Goal: Task Accomplishment & Management: Use online tool/utility

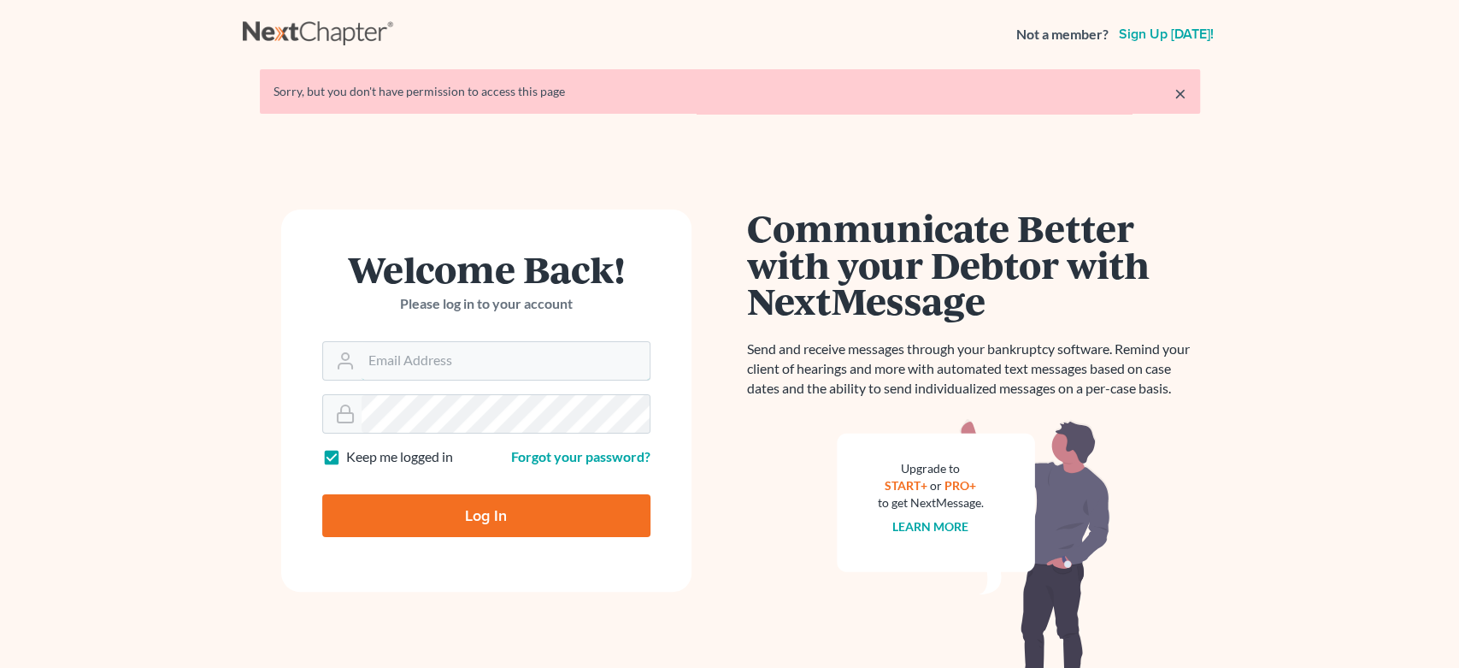
type input "[EMAIL_ADDRESS][DOMAIN_NAME]"
click at [610, 518] on input "Log In" at bounding box center [486, 515] width 328 height 43
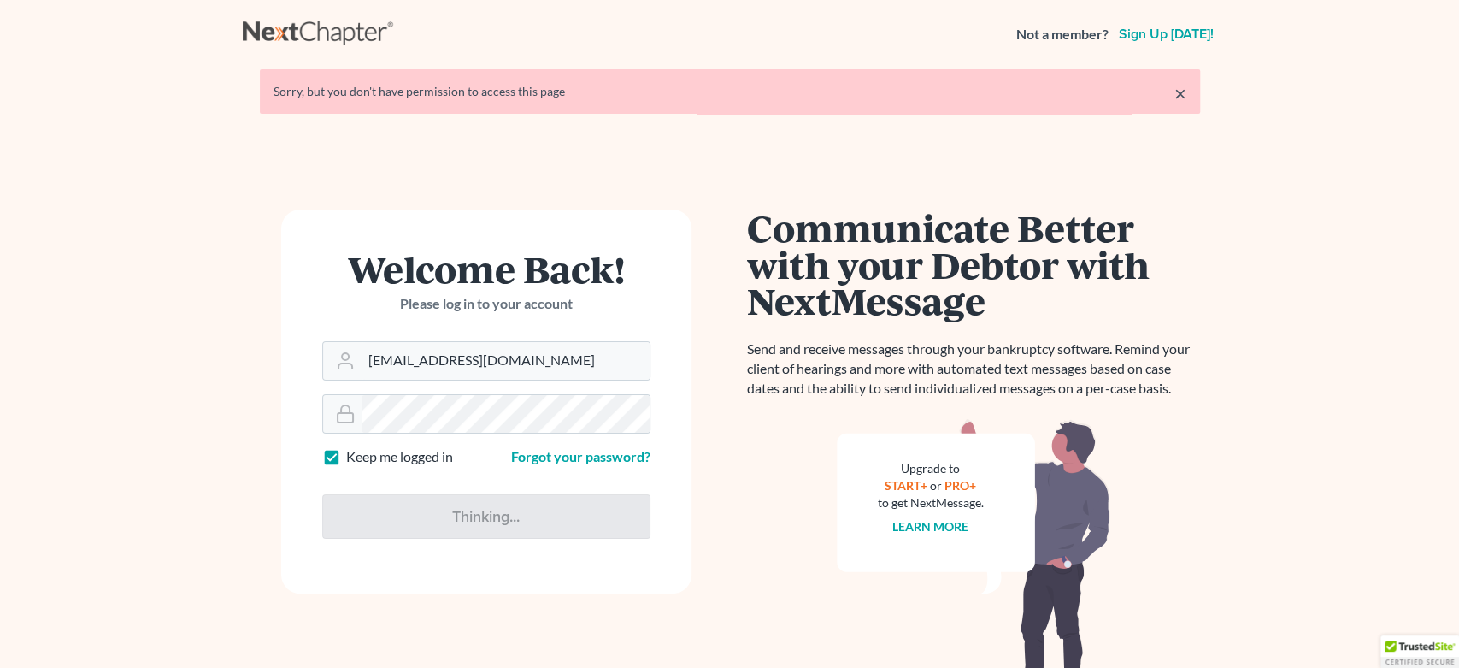
type input "Thinking..."
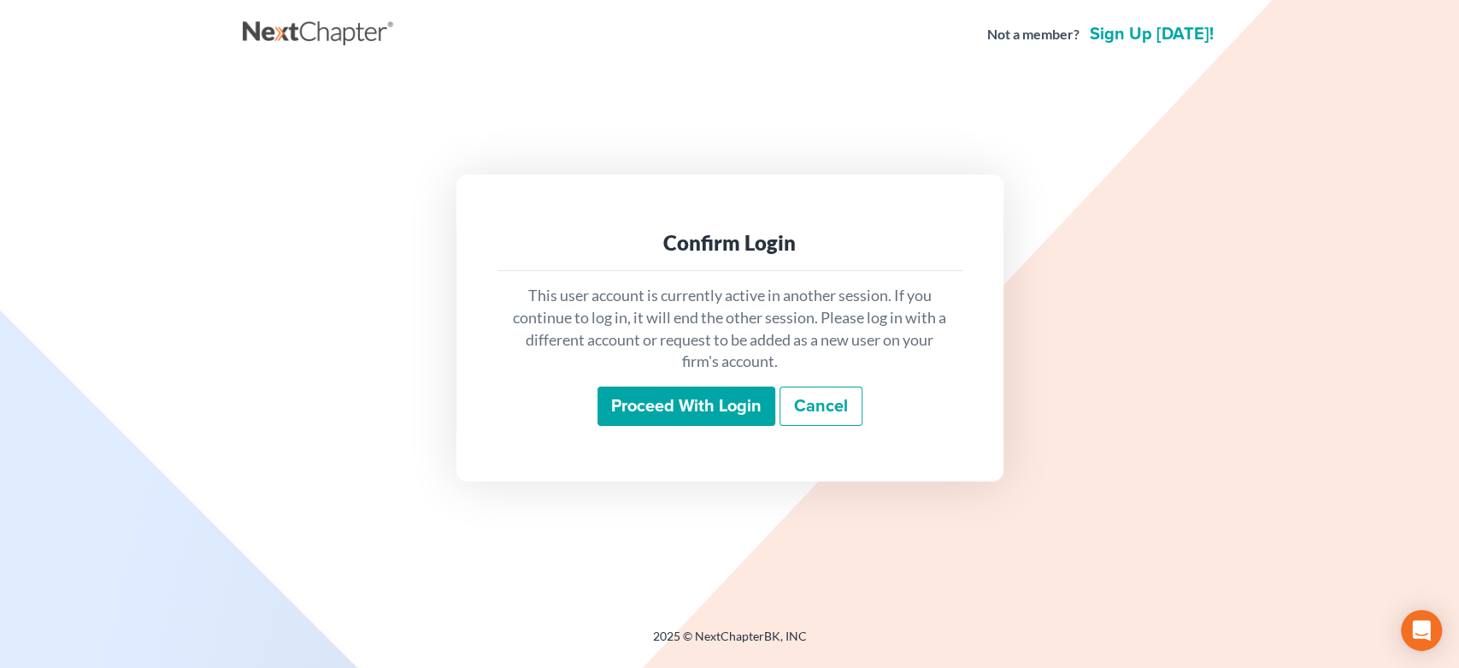
drag, startPoint x: 754, startPoint y: 427, endPoint x: 736, endPoint y: 414, distance: 22.6
click at [750, 423] on div "This user account is currently active in another session. If you continue to lo…" at bounding box center [730, 355] width 465 height 168
click at [735, 405] on input "Proceed with login" at bounding box center [687, 405] width 178 height 39
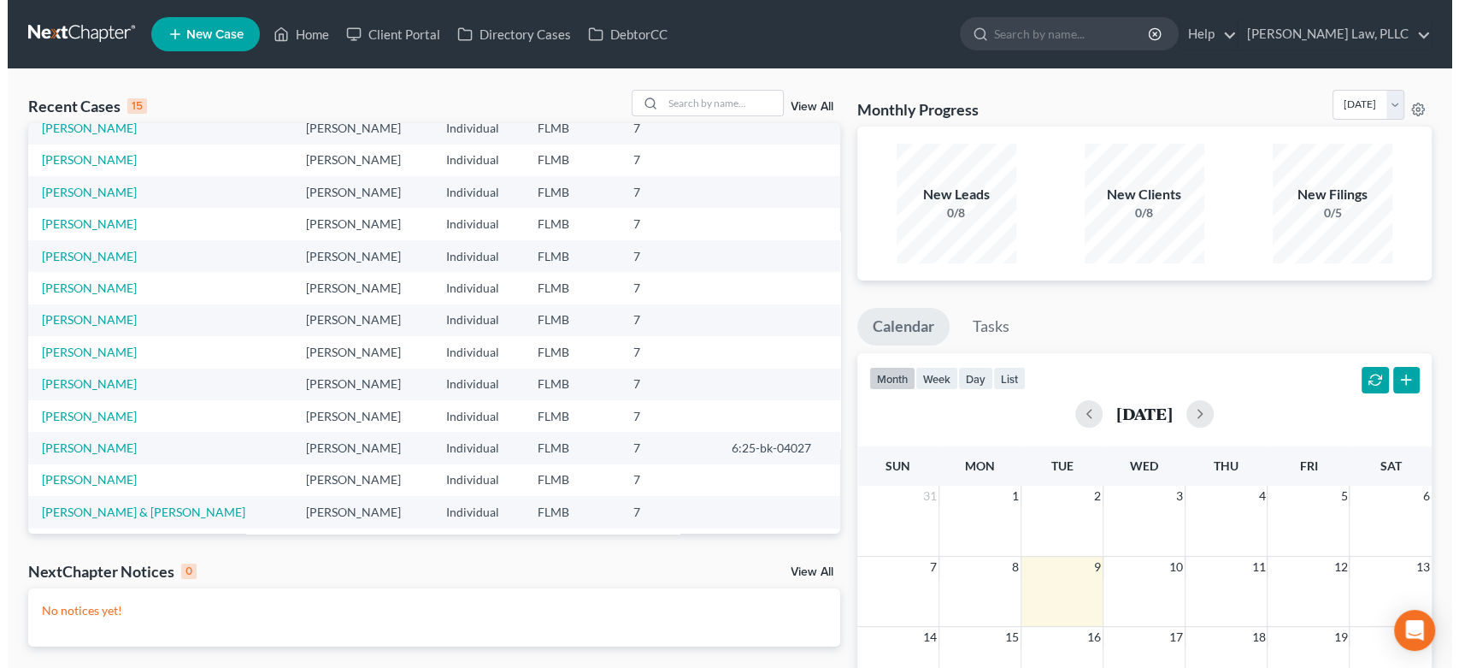
scroll to position [116, 0]
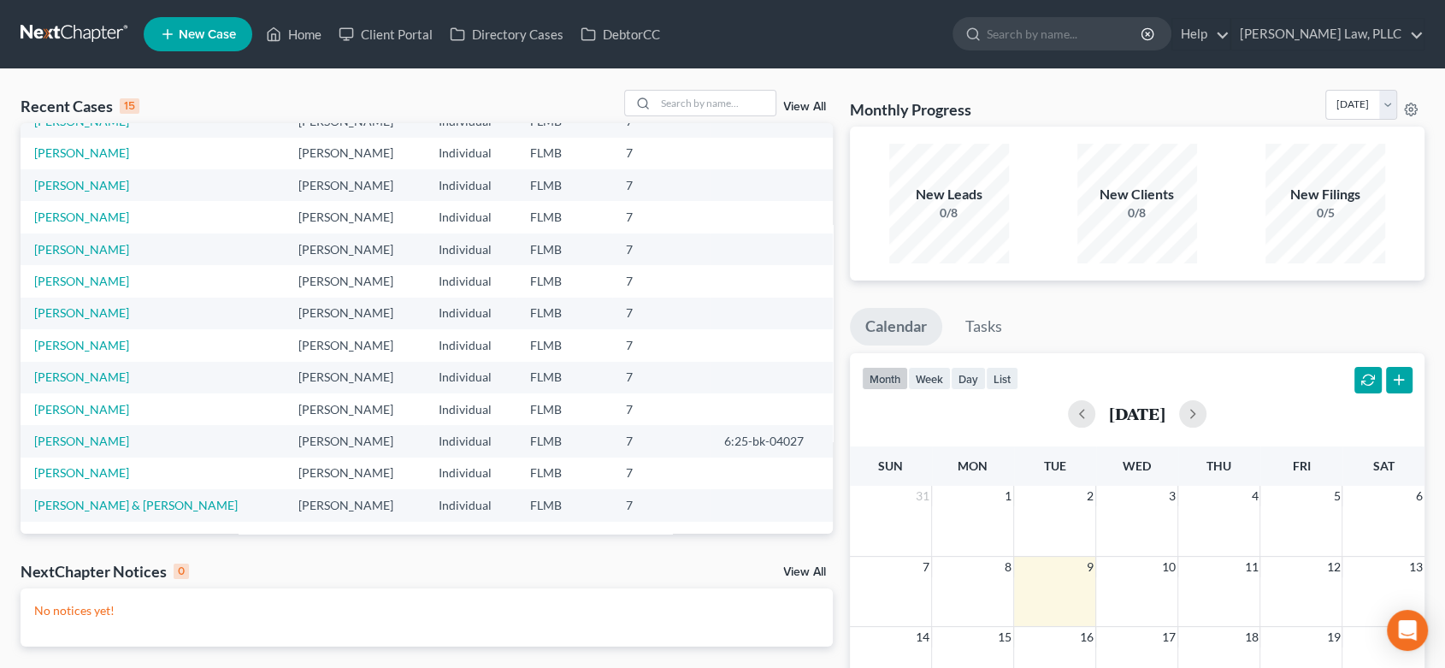
click at [800, 583] on div "NextChapter Notices 0 View All" at bounding box center [427, 574] width 812 height 27
click at [801, 563] on div "NextChapter Notices 0 View All" at bounding box center [427, 574] width 812 height 27
click at [790, 573] on link "View All" at bounding box center [804, 572] width 43 height 12
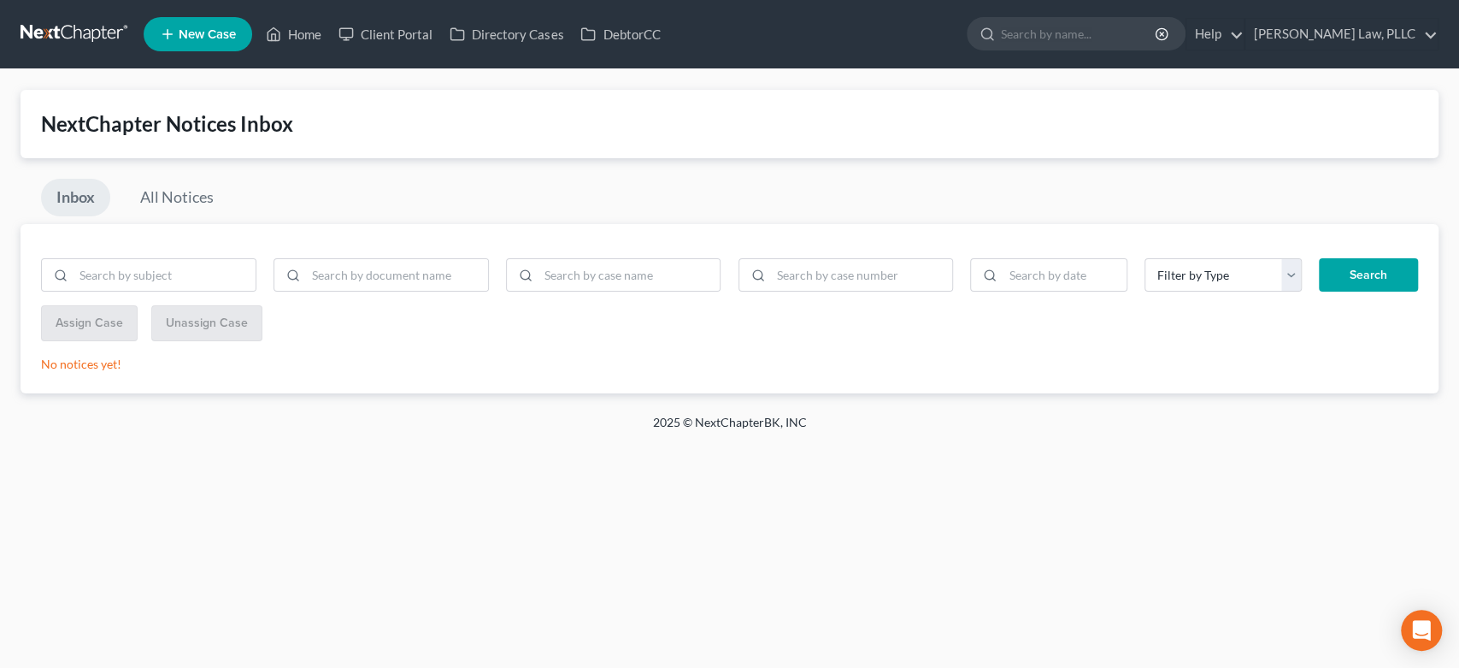
click at [74, 39] on link at bounding box center [75, 34] width 109 height 31
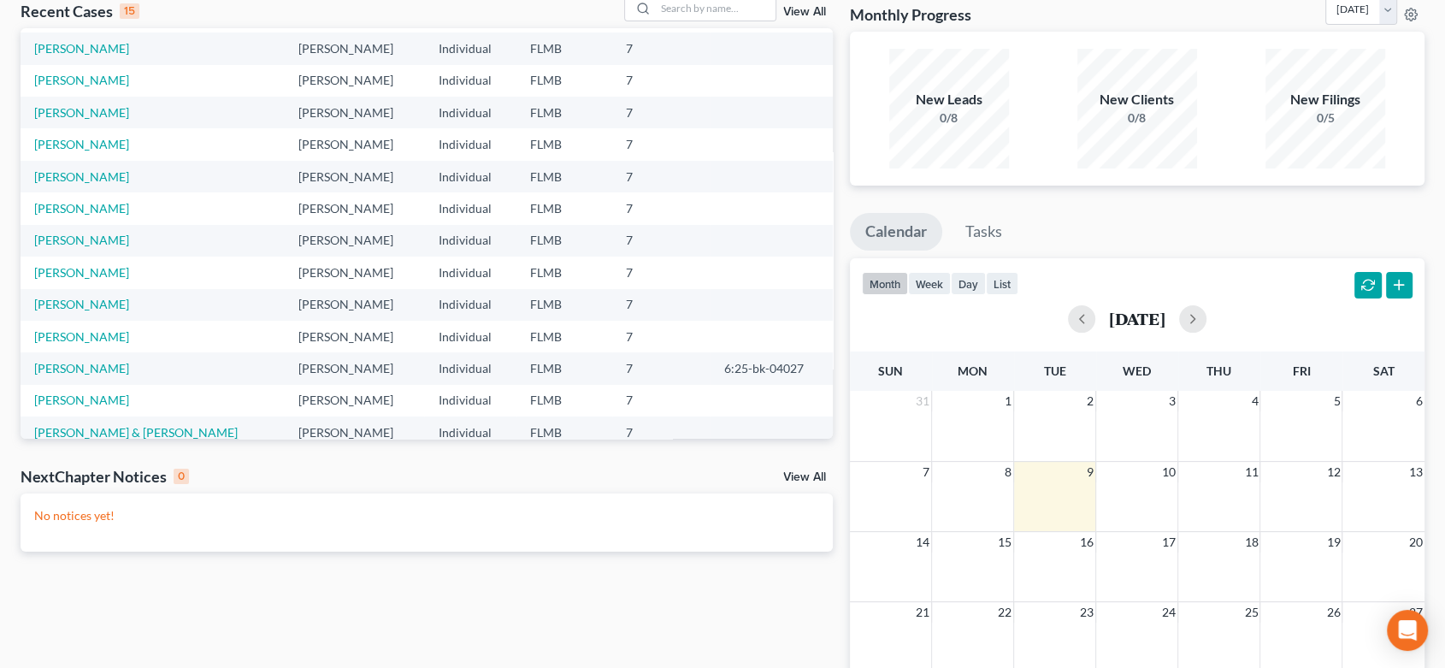
scroll to position [95, 0]
click at [818, 477] on link "View All" at bounding box center [804, 477] width 43 height 12
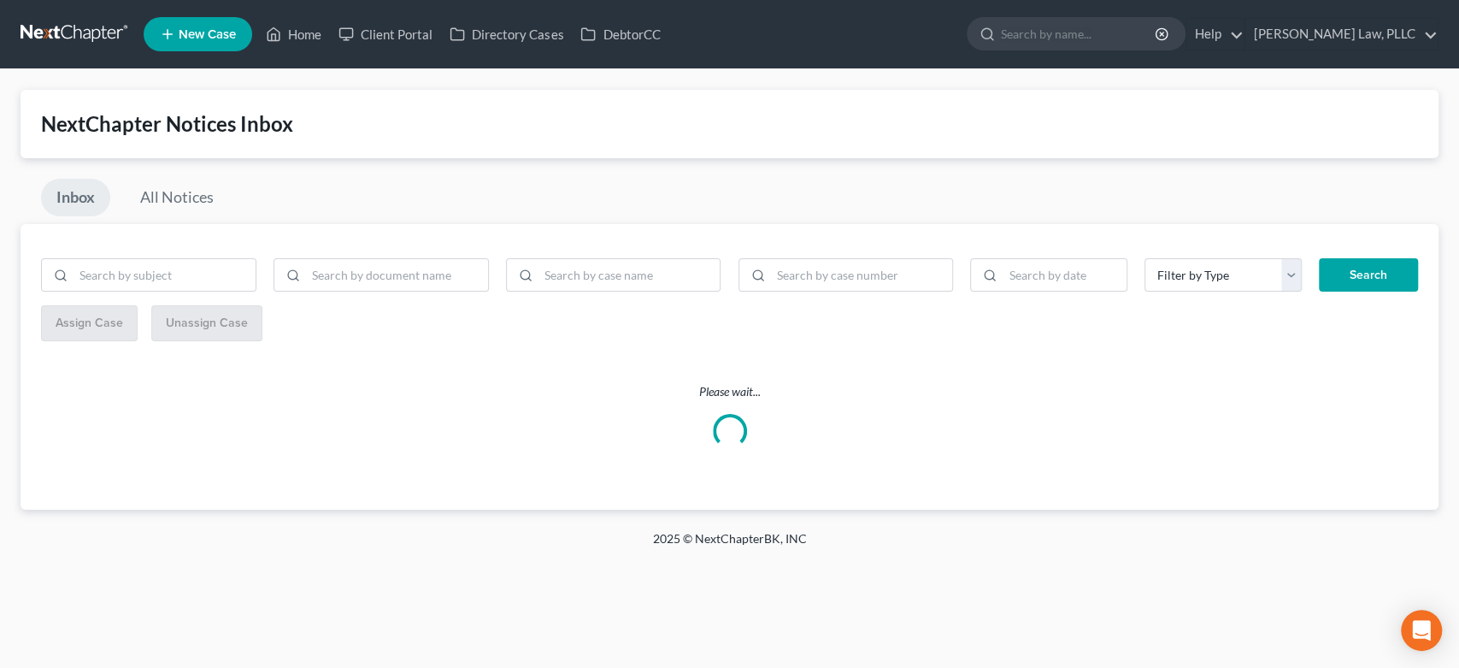
click at [93, 39] on link at bounding box center [75, 34] width 109 height 31
